Goal: Task Accomplishment & Management: Manage account settings

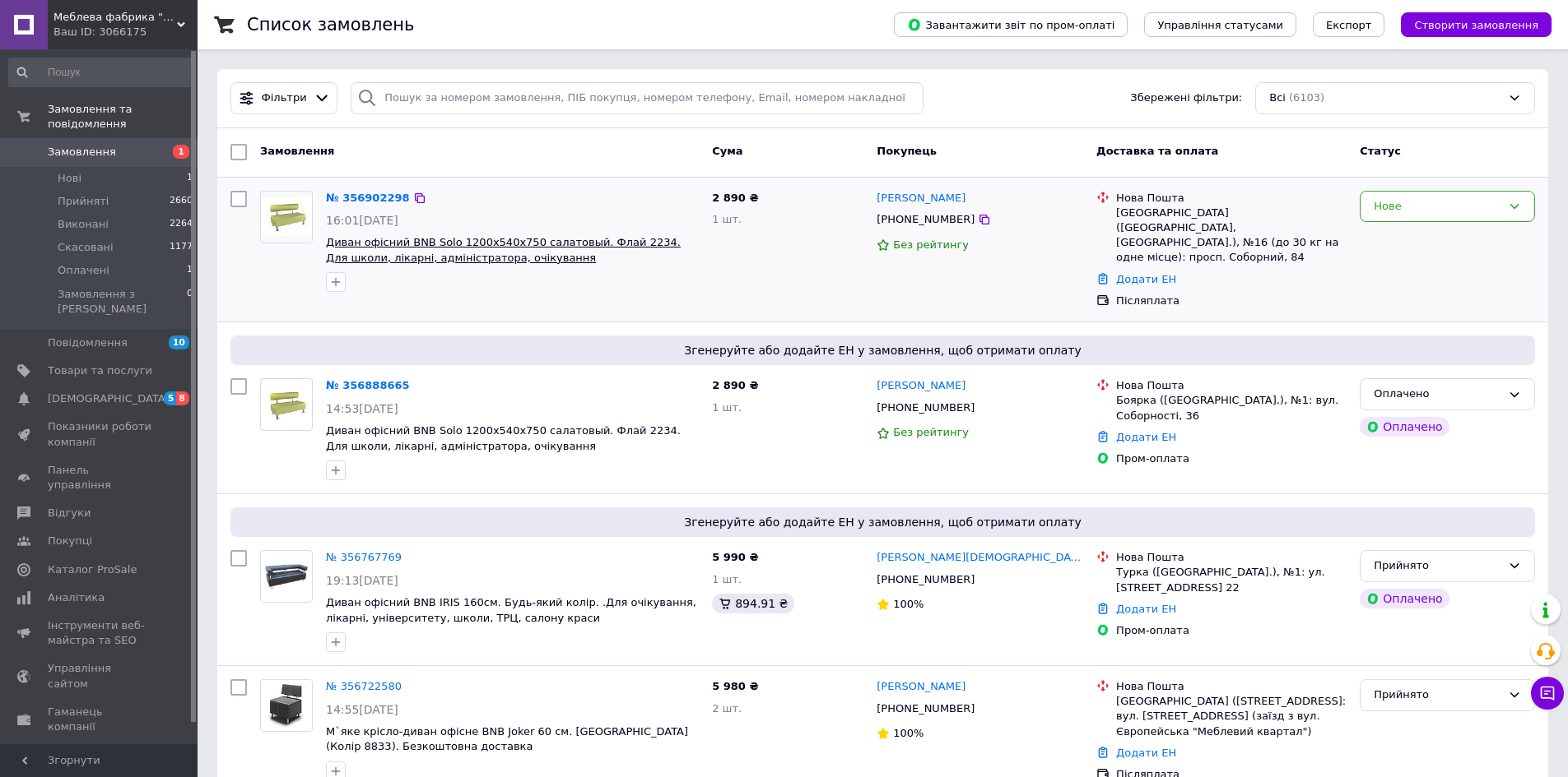
click at [429, 253] on span "Диван офісний BNB Solo 1200x540x750 салатовый. Флай 2234. Для школи, лікарні, а…" at bounding box center [503, 250] width 354 height 28
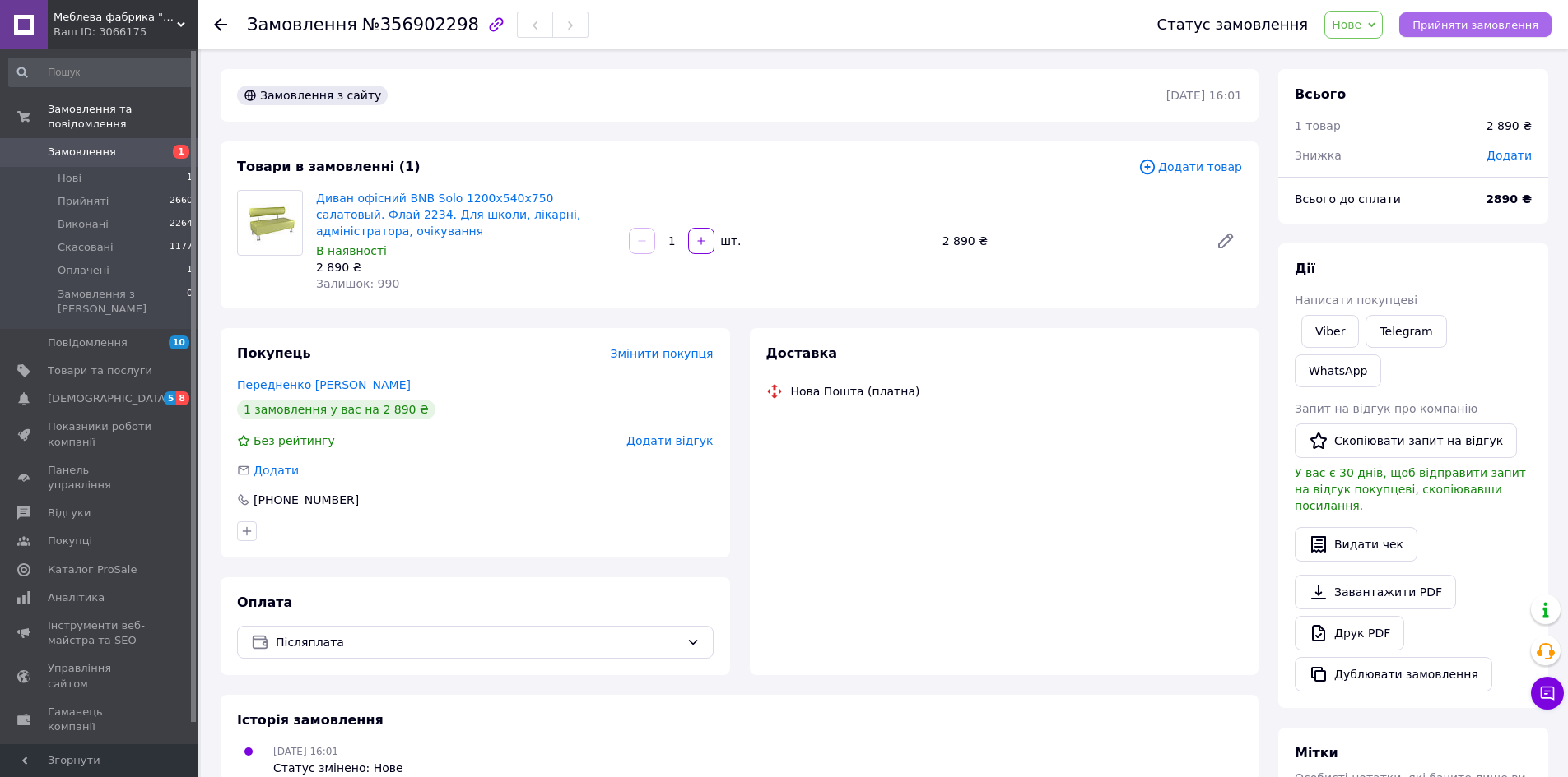
click at [1470, 27] on span "Прийняти замовлення" at bounding box center [1475, 25] width 126 height 12
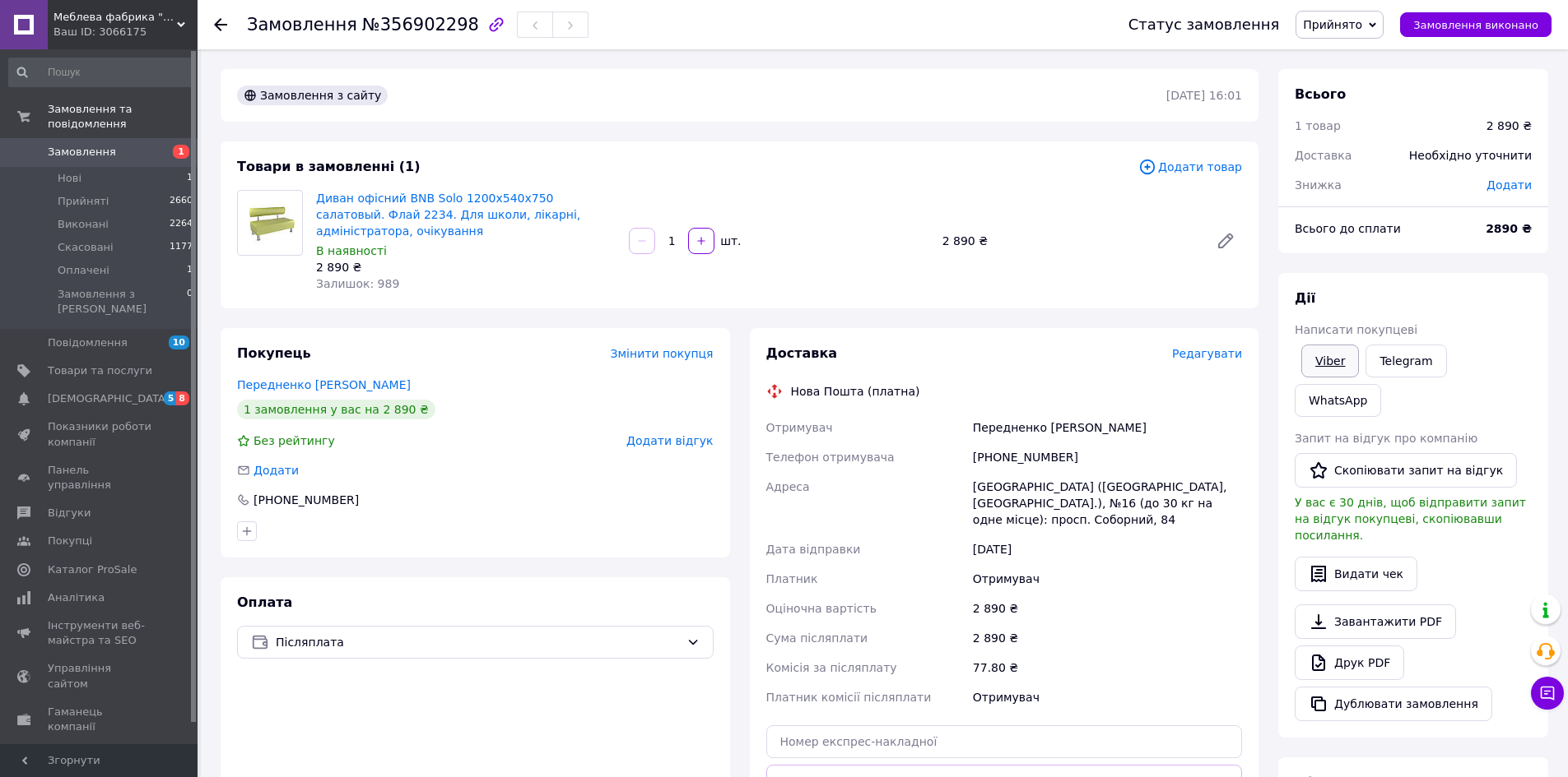
click at [1331, 360] on link "Viber" at bounding box center [1330, 362] width 58 height 33
click at [392, 719] on div "Оплата Післяплата" at bounding box center [474, 732] width 509 height 310
click at [1345, 354] on link "Viber" at bounding box center [1330, 362] width 58 height 33
click at [280, 647] on div "Оплата Післяплата" at bounding box center [474, 732] width 509 height 310
click at [298, 308] on div "Замовлення з сайту 12.08.2025 | 16:01 Товари в замовленні (1) Додати товар Дива…" at bounding box center [740, 602] width 1058 height 1067
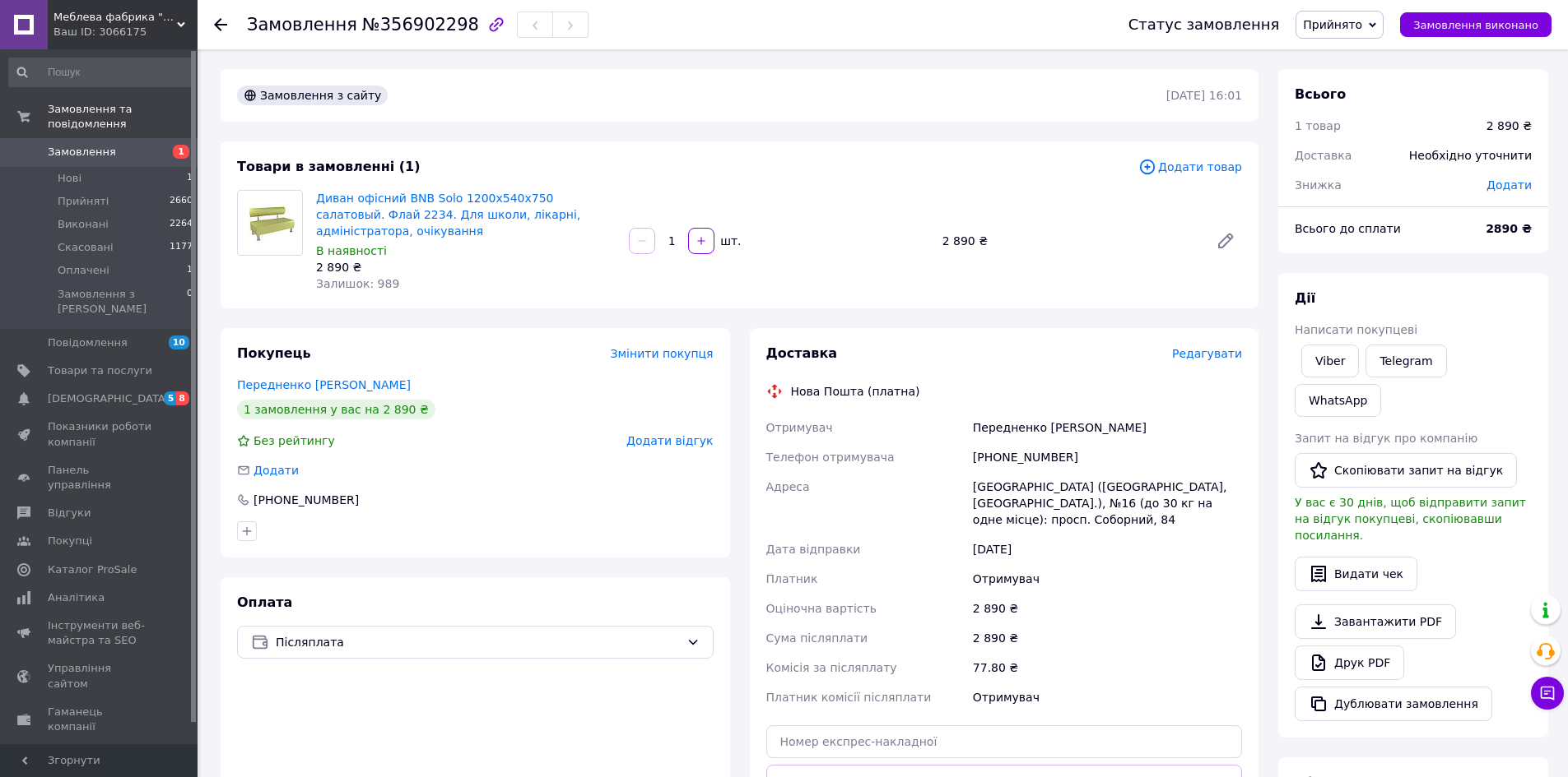
click at [321, 684] on div "Оплата Післяплата" at bounding box center [474, 732] width 509 height 310
click at [219, 27] on icon at bounding box center [220, 25] width 13 height 13
